Goal: Task Accomplishment & Management: Manage account settings

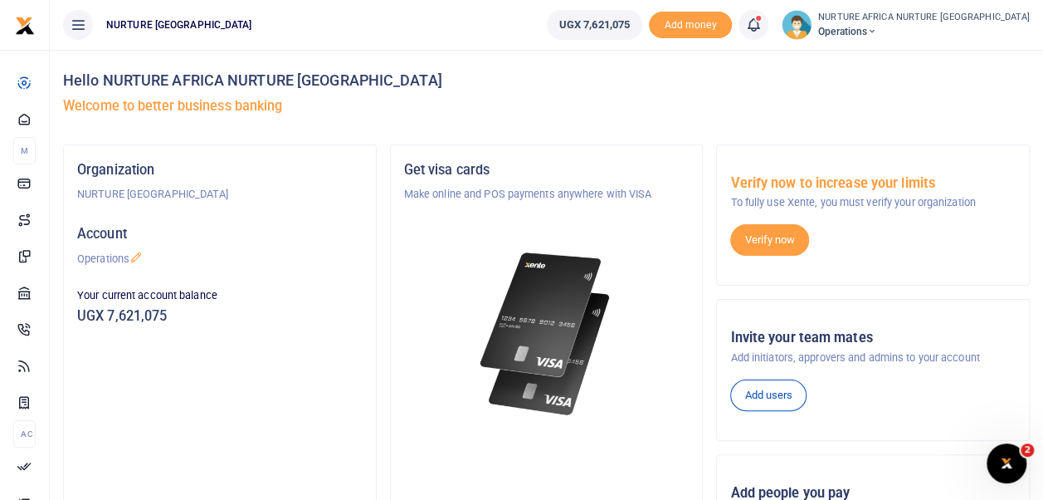
click at [762, 27] on icon at bounding box center [753, 25] width 17 height 18
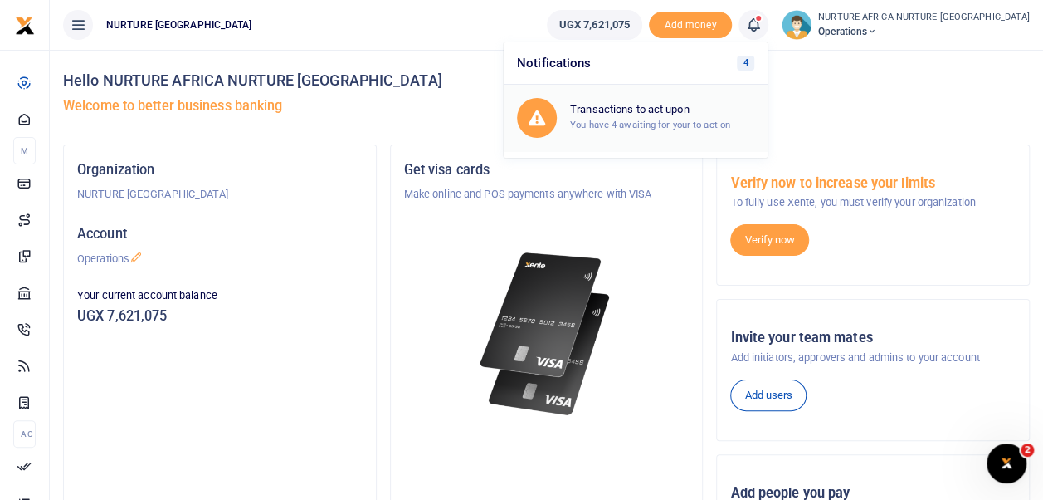
click at [720, 111] on h6 "Transactions to act upon" at bounding box center [662, 109] width 184 height 13
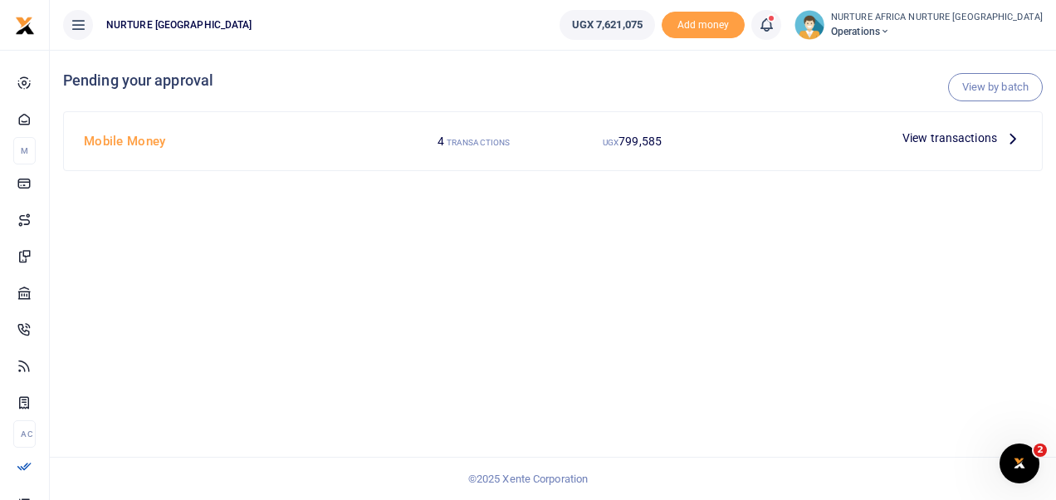
click at [926, 131] on span "View transactions" at bounding box center [949, 138] width 95 height 18
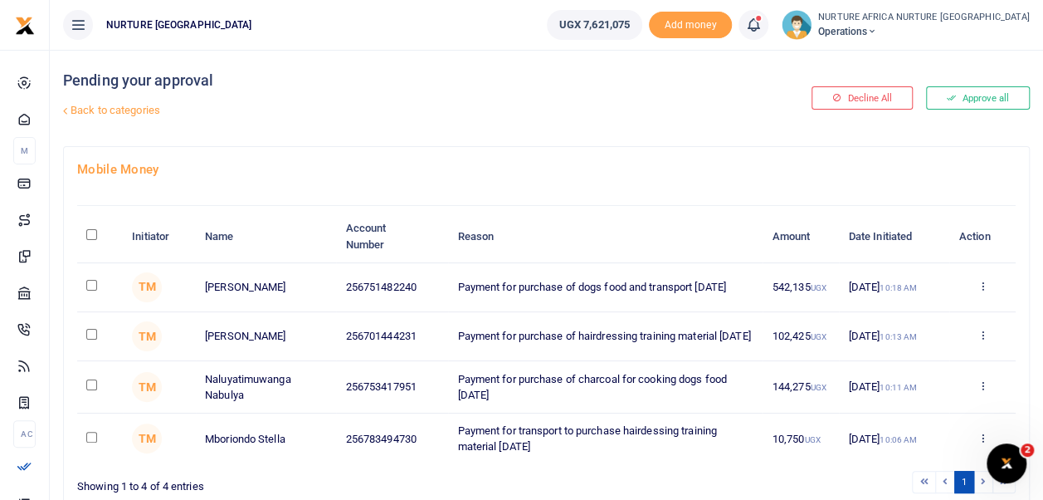
click at [93, 234] on input "\a \a : activate to sort column descending" at bounding box center [91, 234] width 11 height 11
checkbox input "true"
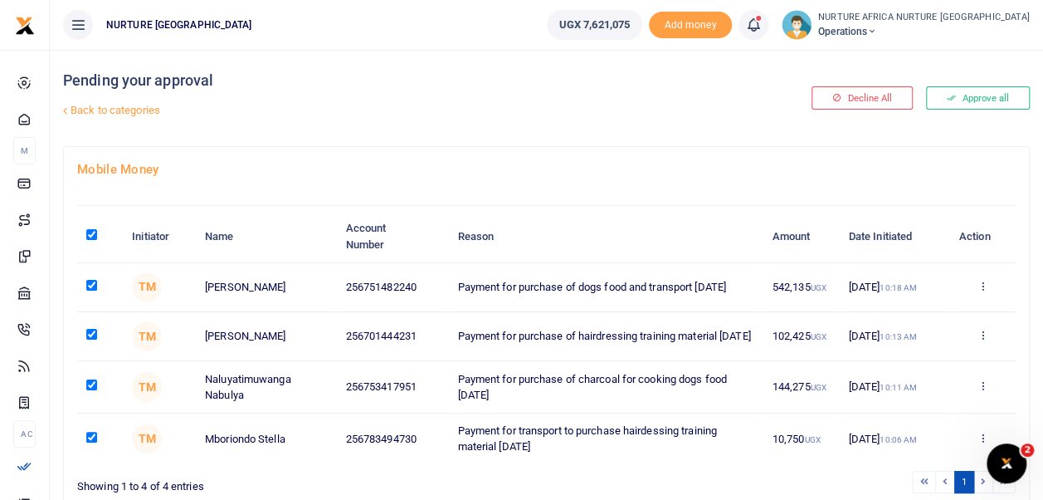
checkbox input "true"
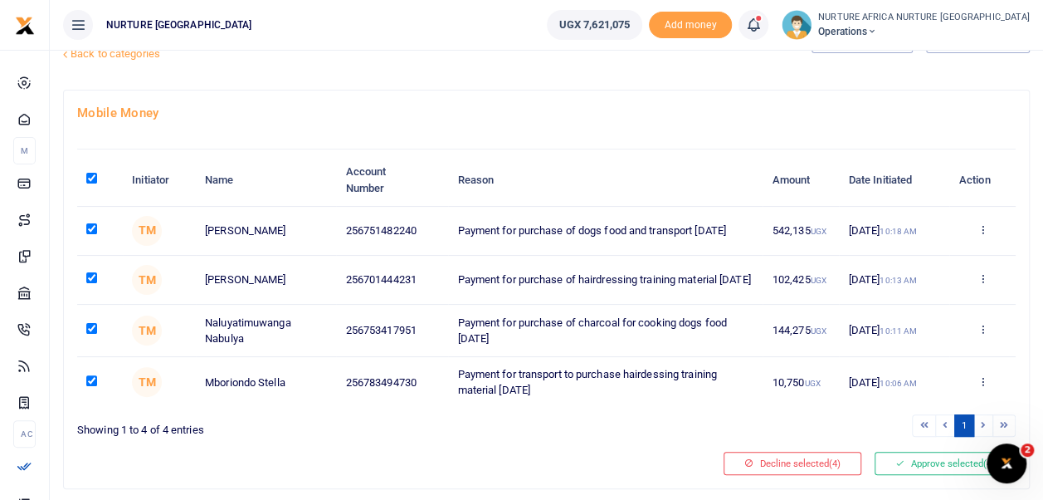
scroll to position [103, 0]
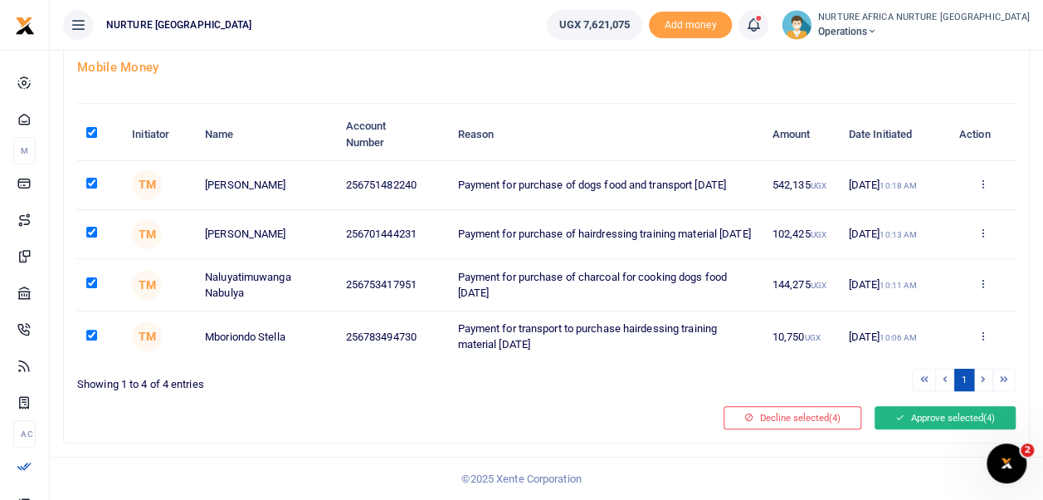
click at [905, 415] on button "Approve selected (4)" at bounding box center [945, 417] width 141 height 23
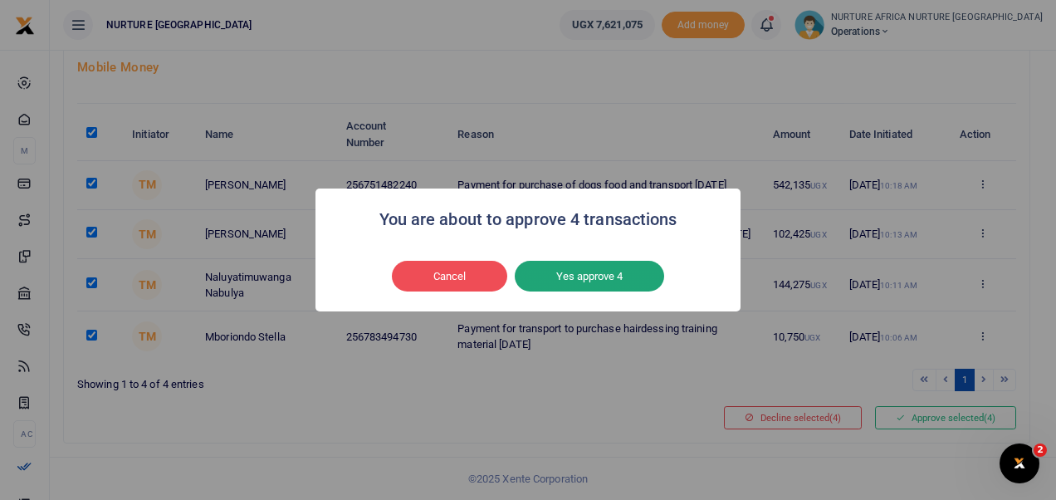
click at [588, 272] on button "Yes approve 4" at bounding box center [589, 277] width 149 height 32
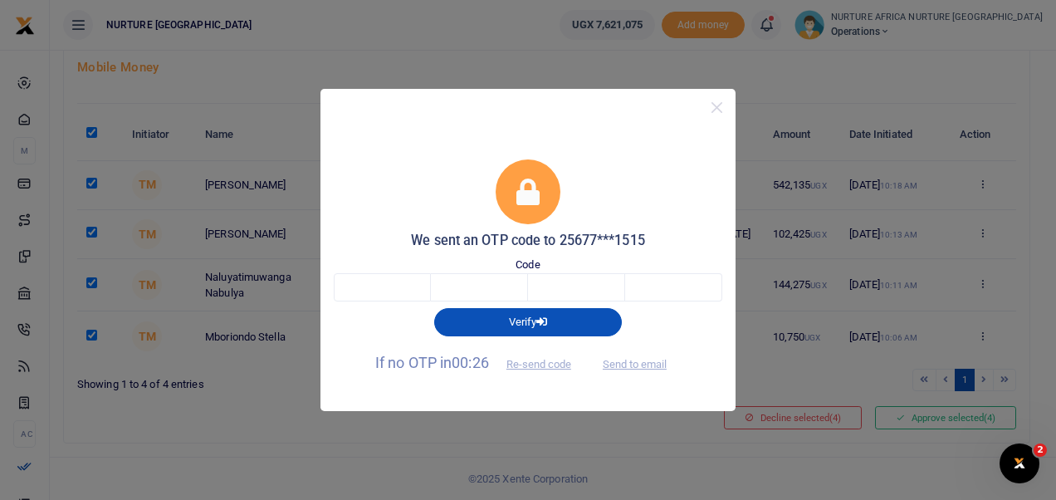
click at [385, 269] on div "Code" at bounding box center [528, 278] width 388 height 45
click at [374, 280] on input "text" at bounding box center [382, 287] width 97 height 28
type input "6"
type input "9"
type input "2"
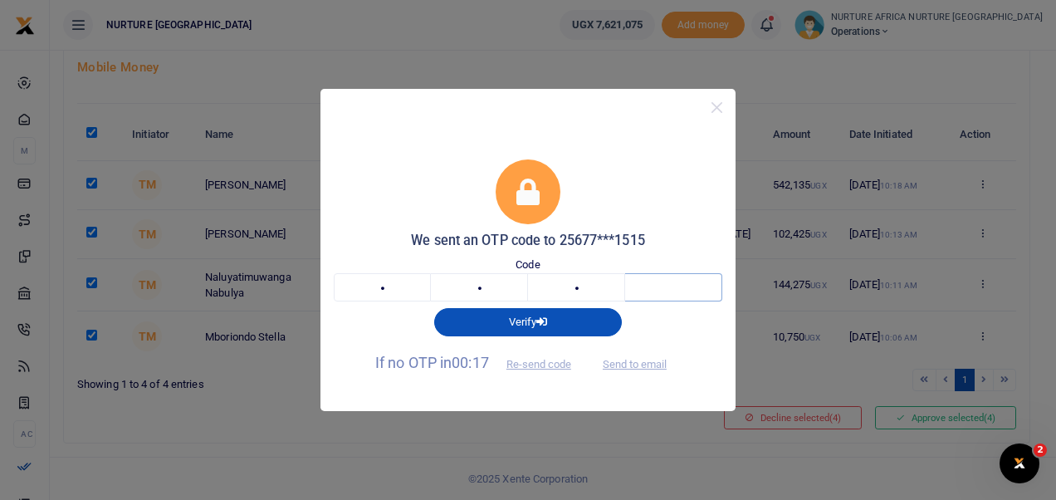
type input "6"
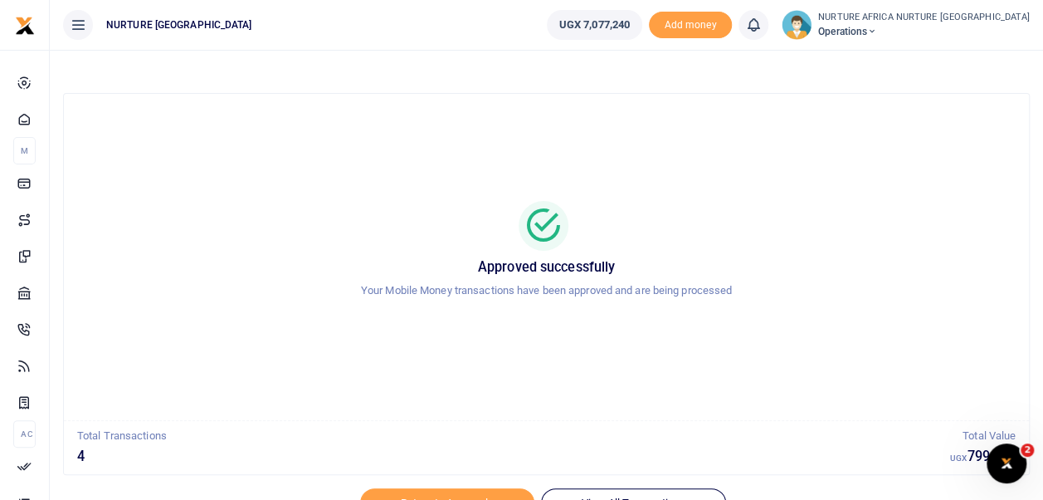
click at [762, 21] on icon at bounding box center [753, 25] width 17 height 18
click at [678, 120] on small "You have no new notification" at bounding box center [631, 118] width 123 height 12
